Goal: Register for event/course

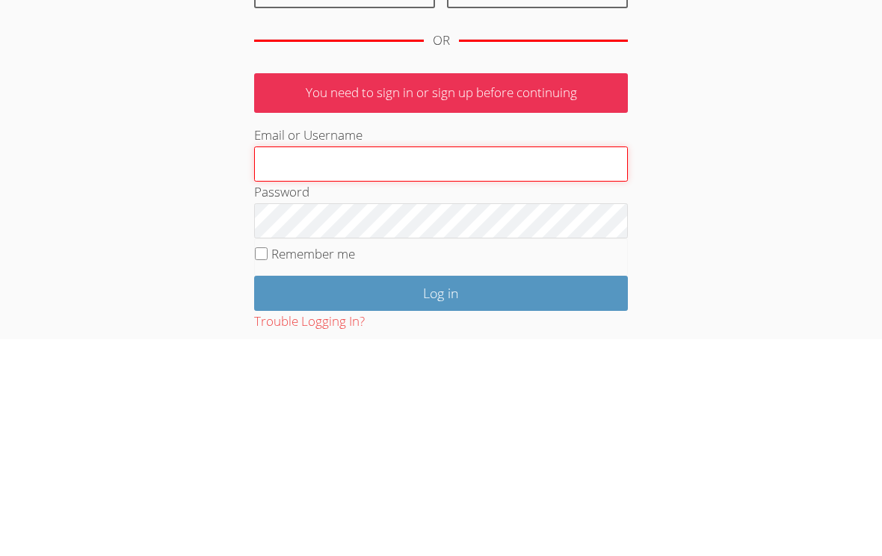
type input "[PERSON_NAME][EMAIL_ADDRESS][DOMAIN_NAME]"
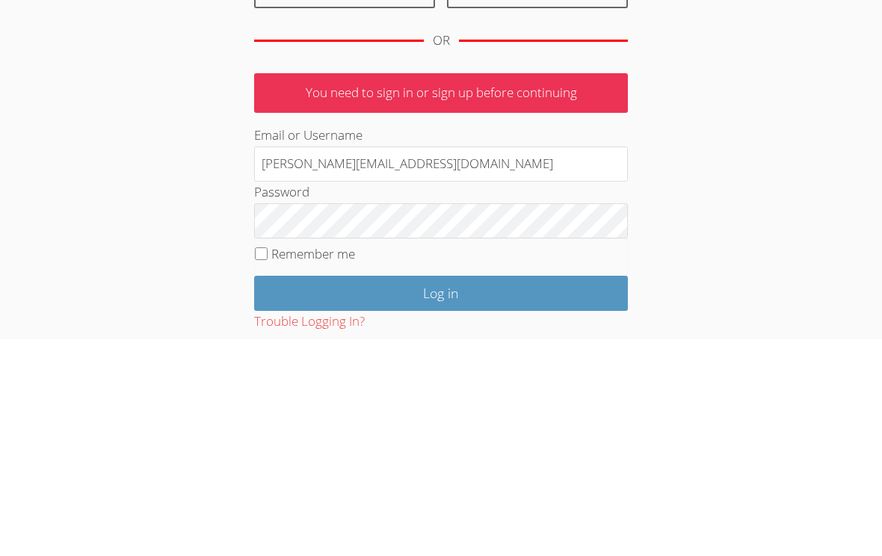
click at [441, 493] on input "Log in" at bounding box center [441, 510] width 374 height 35
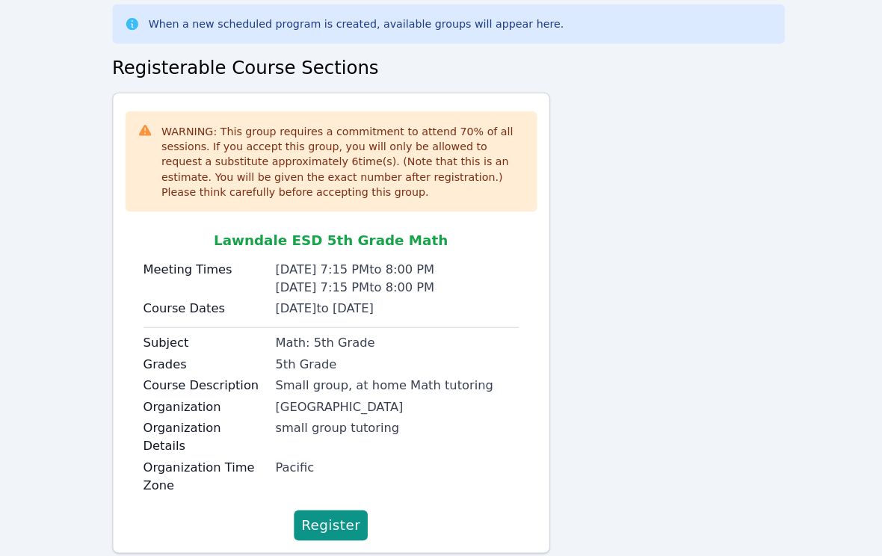
scroll to position [76, 0]
click at [339, 507] on span "Register" at bounding box center [326, 517] width 58 height 21
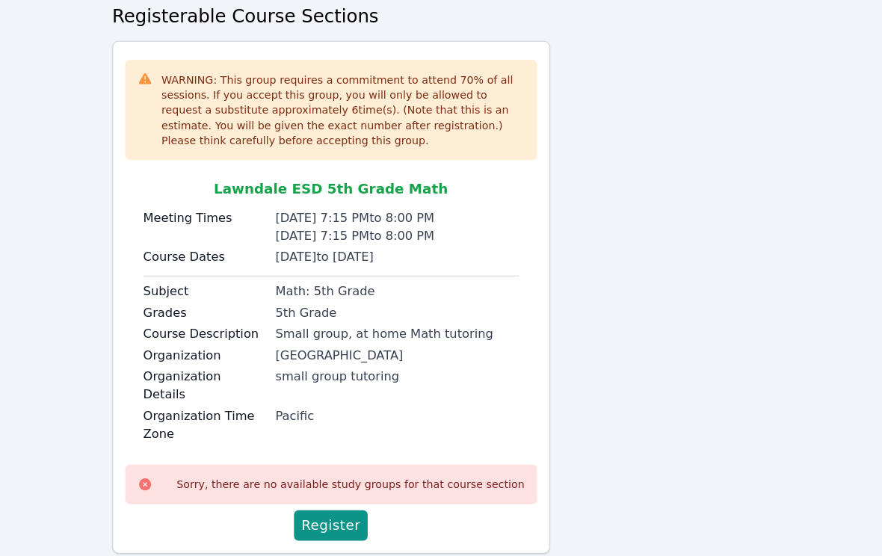
click at [336, 507] on span "Register" at bounding box center [326, 517] width 58 height 21
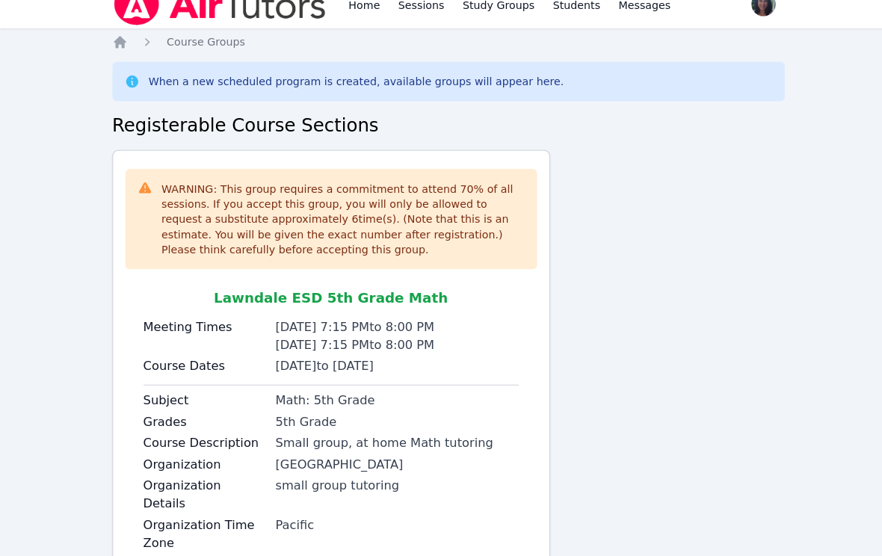
scroll to position [0, 0]
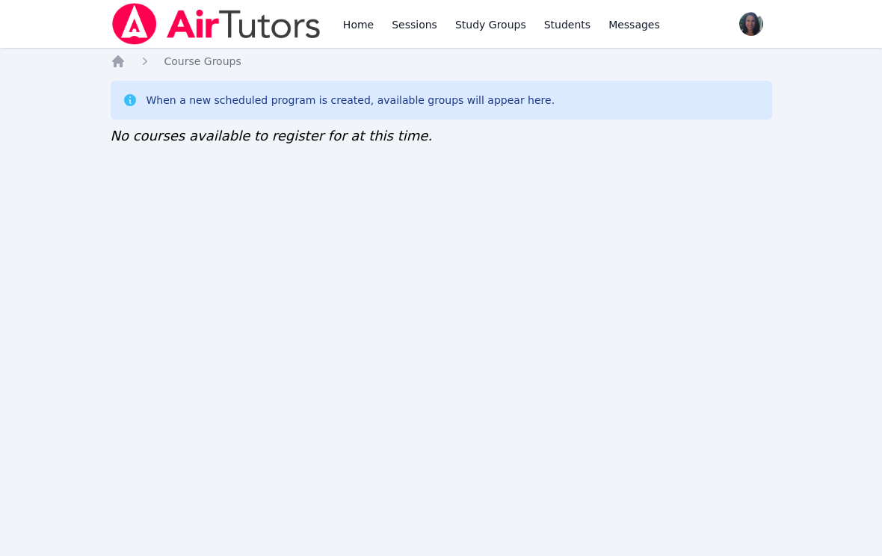
click at [125, 61] on icon "Breadcrumb" at bounding box center [118, 61] width 15 height 15
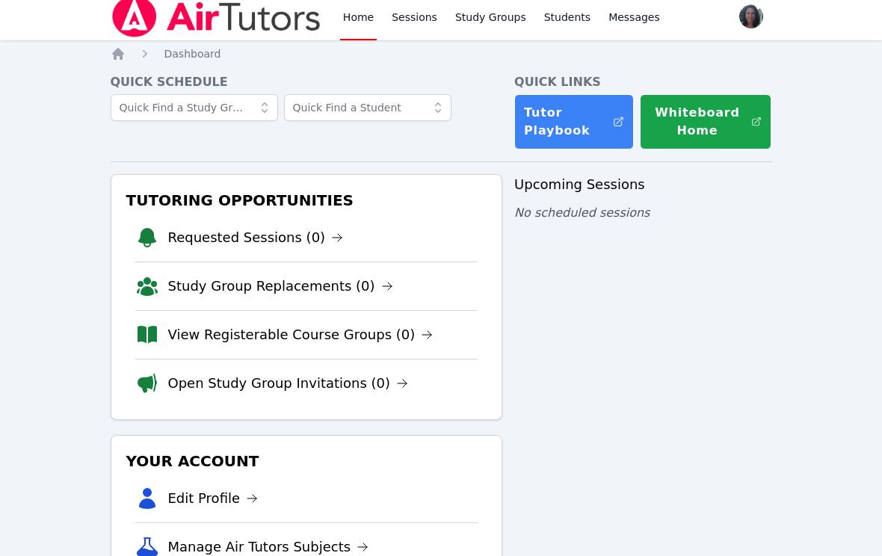
scroll to position [13, 0]
